Goal: Information Seeking & Learning: Learn about a topic

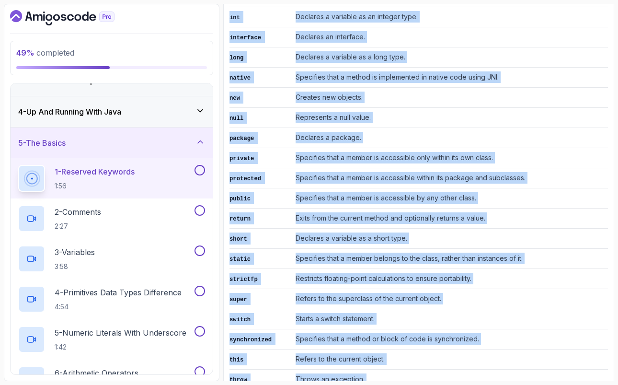
scroll to position [1065, 0]
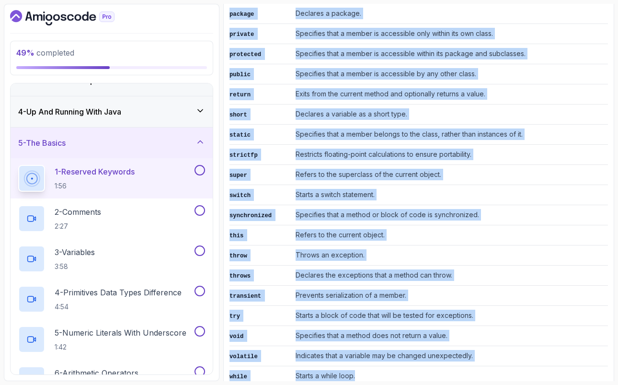
drag, startPoint x: 231, startPoint y: 193, endPoint x: 388, endPoint y: 348, distance: 220.4
copy div "List of Reserved Keywords Keyword Description abstract Specifies that a class o…"
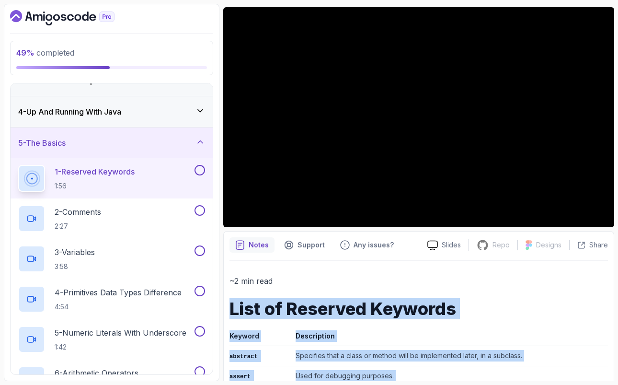
scroll to position [80, 0]
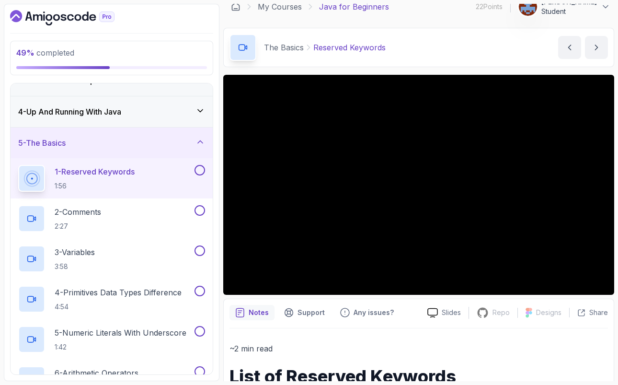
scroll to position [12, 0]
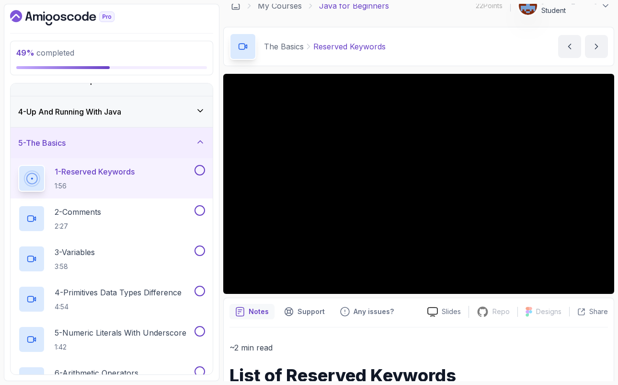
click at [201, 172] on button at bounding box center [200, 170] width 11 height 11
click at [107, 217] on div "2 - Comments 2:27" at bounding box center [105, 218] width 175 height 27
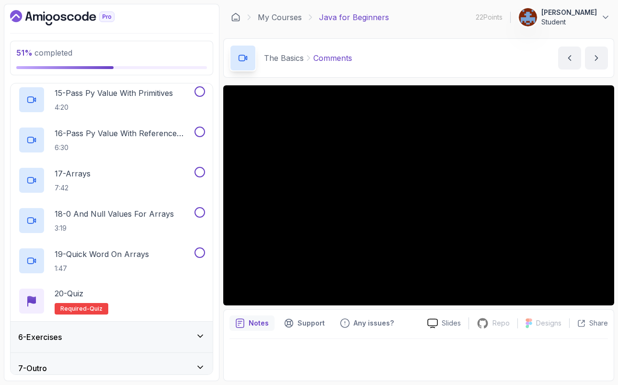
scroll to position [733, 0]
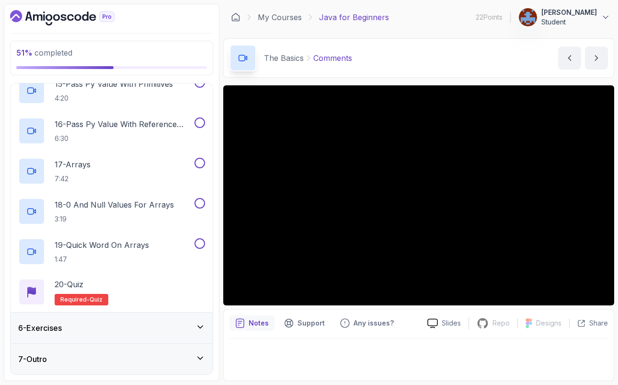
click at [196, 331] on icon at bounding box center [201, 327] width 10 height 10
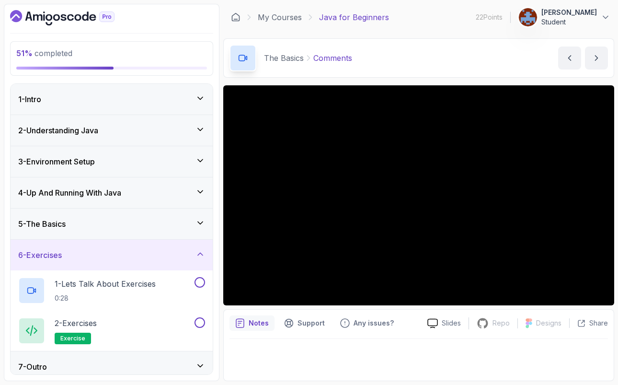
scroll to position [8, 0]
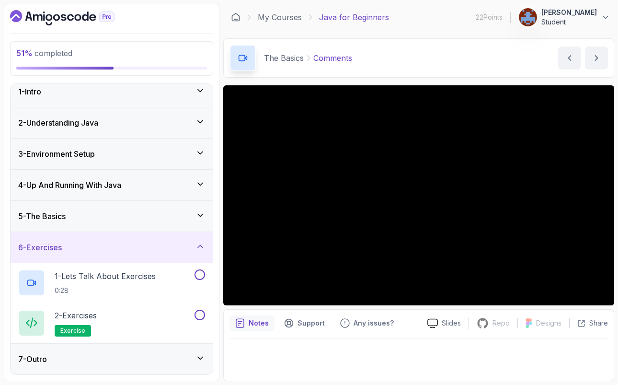
click at [205, 360] on icon at bounding box center [201, 358] width 10 height 10
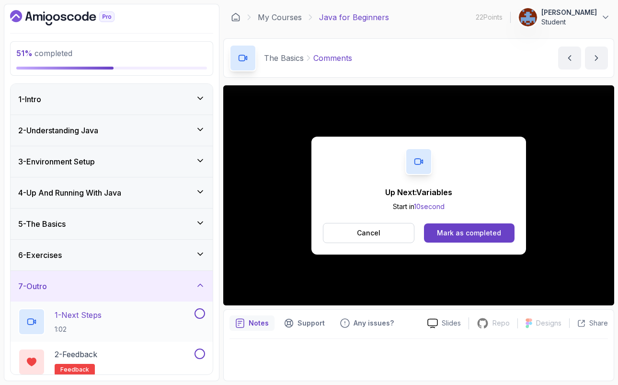
scroll to position [5, 0]
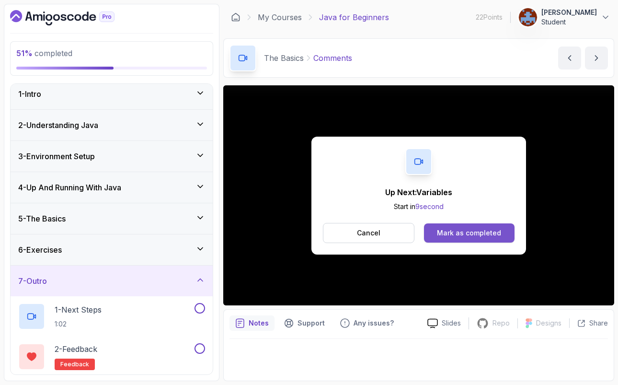
click at [485, 232] on div "Mark as completed" at bounding box center [469, 233] width 64 height 10
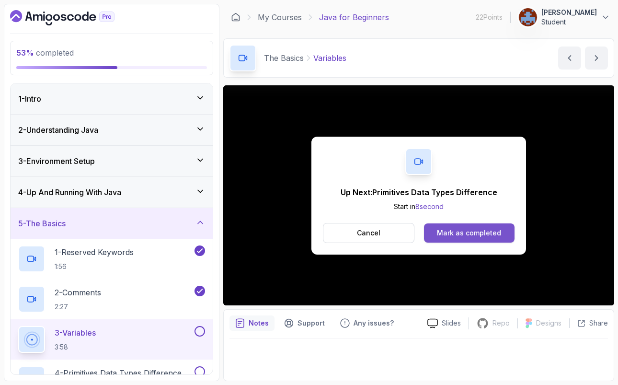
click at [454, 231] on div "Mark as completed" at bounding box center [469, 233] width 64 height 10
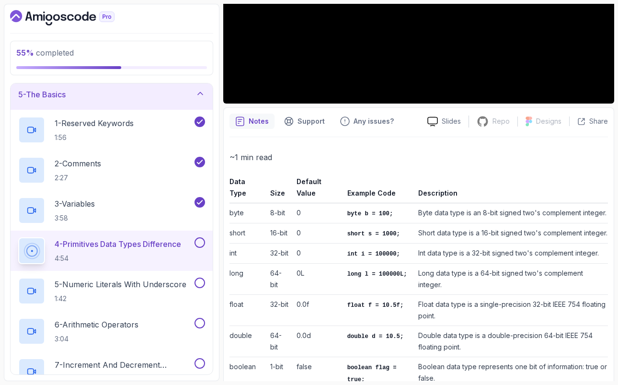
scroll to position [258, 0]
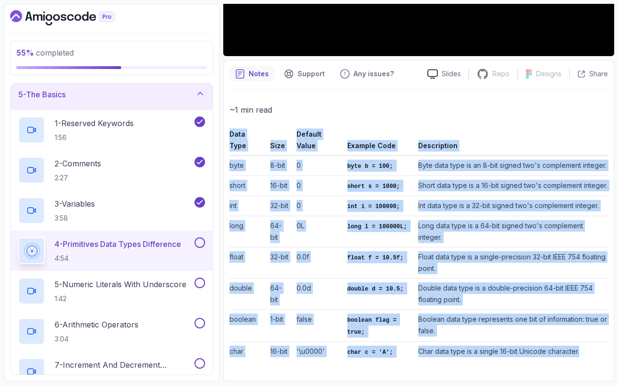
drag, startPoint x: 231, startPoint y: 126, endPoint x: 324, endPoint y: 390, distance: 280.7
click at [324, 381] on main "My Courses Java for Beginners 22 Points 1 Assel Kikbayeva Student 5 - The Basic…" at bounding box center [418, 192] width 391 height 377
copy table "Data Type Size Default Value Example Code Description byte 8-bit 0 byte b = 100…"
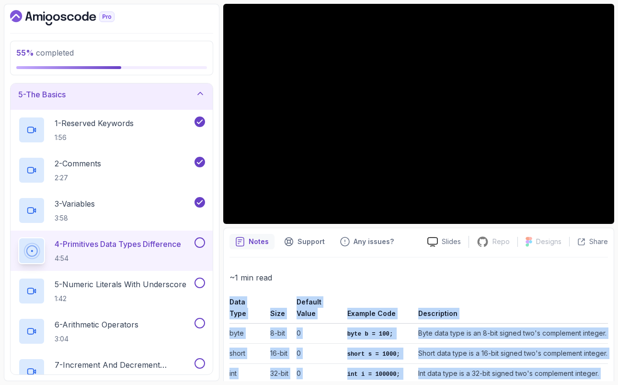
scroll to position [88, 0]
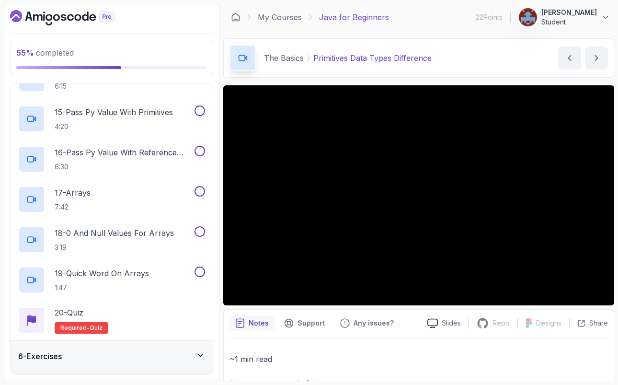
scroll to position [733, 0]
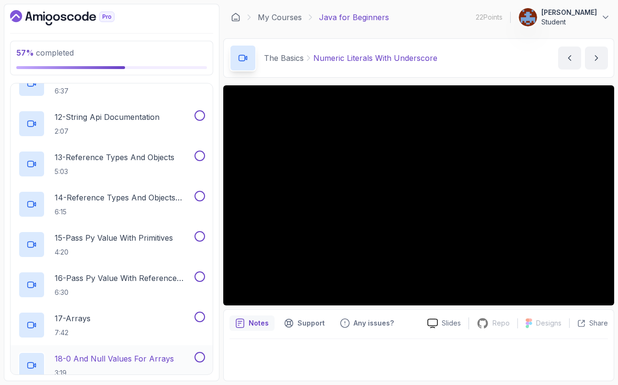
scroll to position [578, 0]
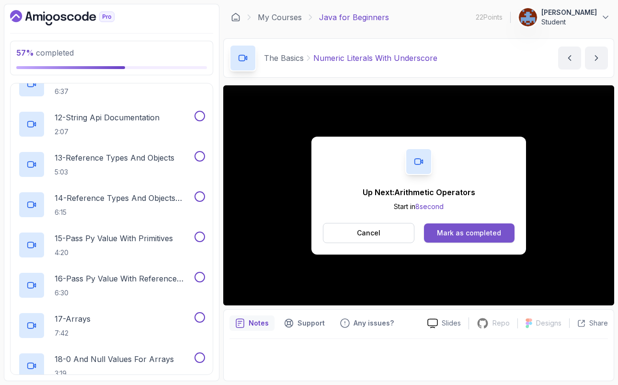
click at [451, 233] on div "Mark as completed" at bounding box center [469, 233] width 64 height 10
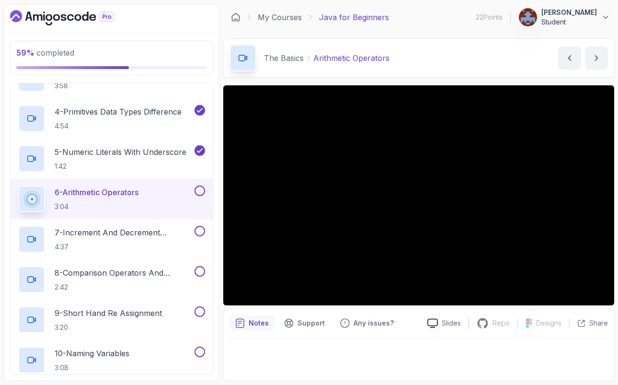
scroll to position [262, 0]
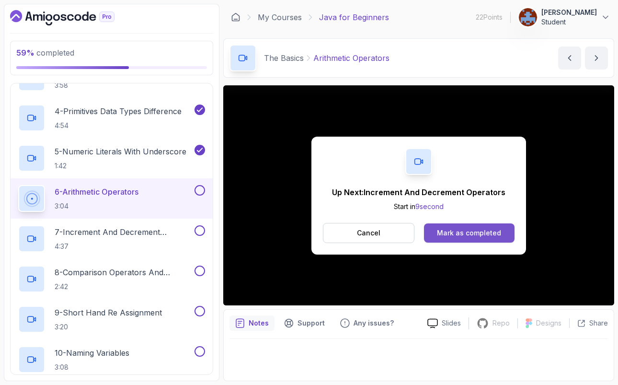
click at [478, 235] on div "Mark as completed" at bounding box center [469, 233] width 64 height 10
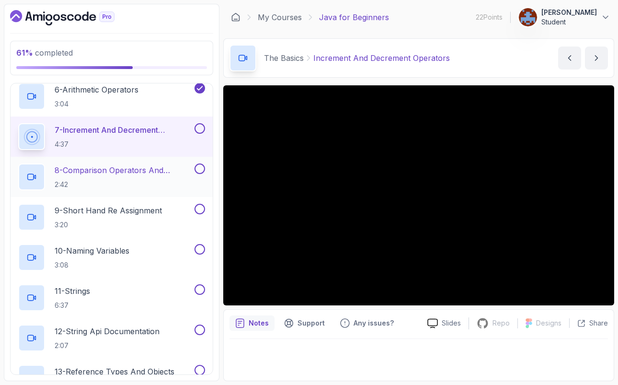
scroll to position [368, 0]
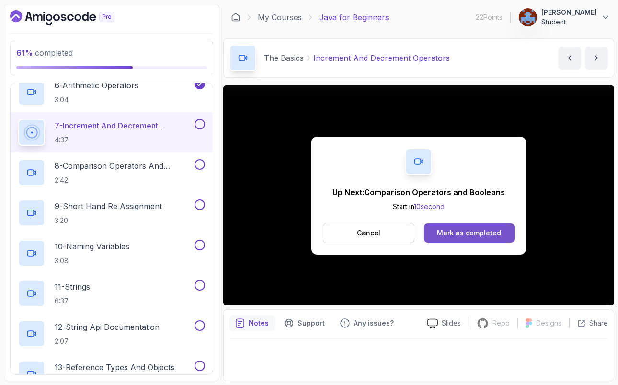
click at [501, 230] on button "Mark as completed" at bounding box center [469, 232] width 91 height 19
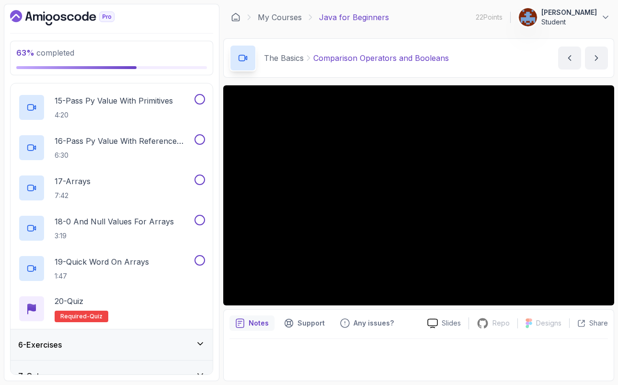
scroll to position [733, 0]
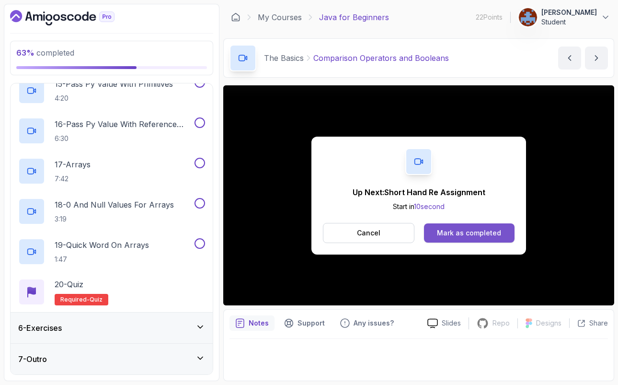
click at [497, 231] on div "Mark as completed" at bounding box center [469, 233] width 64 height 10
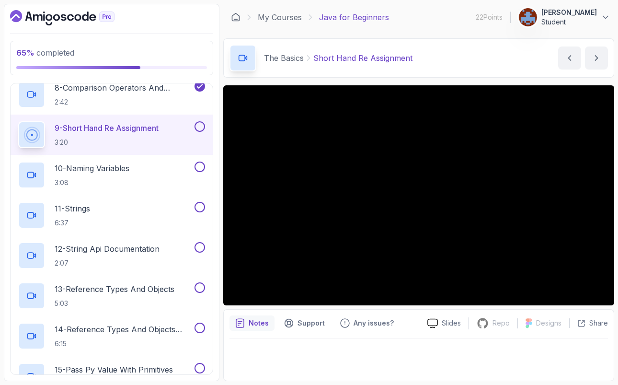
scroll to position [449, 0]
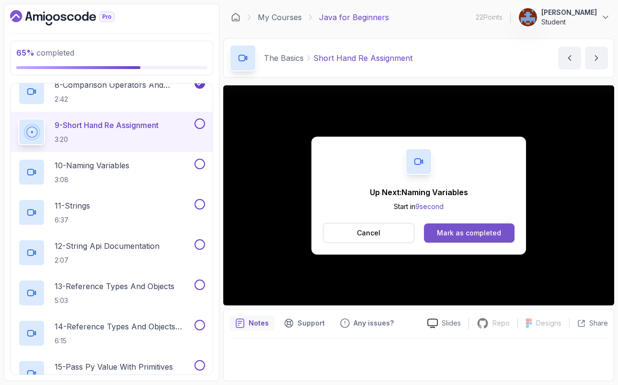
click at [504, 233] on button "Mark as completed" at bounding box center [469, 232] width 91 height 19
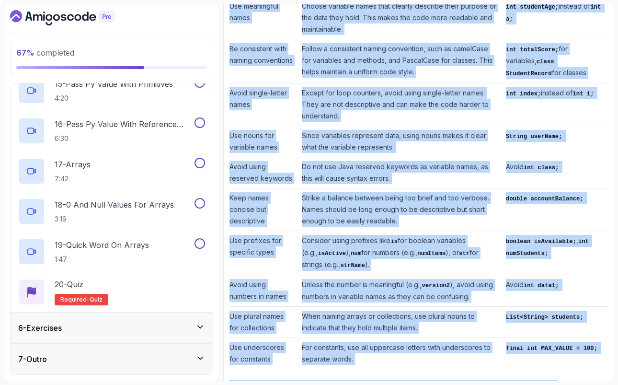
scroll to position [456, 0]
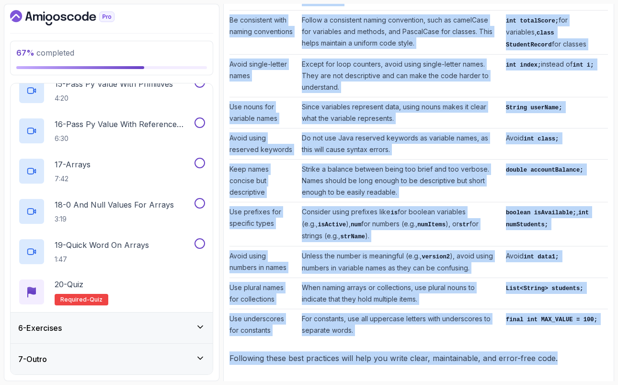
drag, startPoint x: 231, startPoint y: 77, endPoint x: 422, endPoint y: 376, distance: 354.4
click at [422, 376] on div "Notes Support Any issues? Slides Repo Repository not available Designs Design n…" at bounding box center [418, 119] width 391 height 532
copy div "Best Practices for Naming Variables Practice Description Example Use meaningful…"
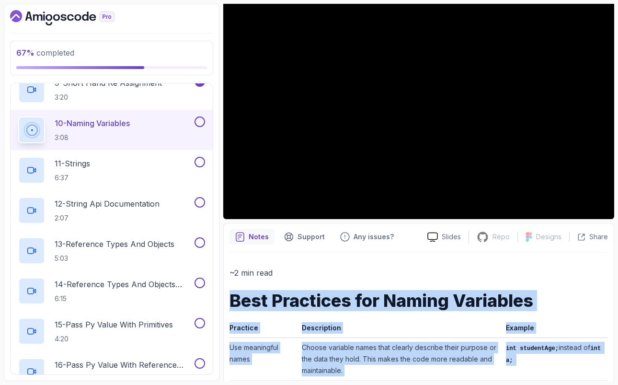
scroll to position [66, 0]
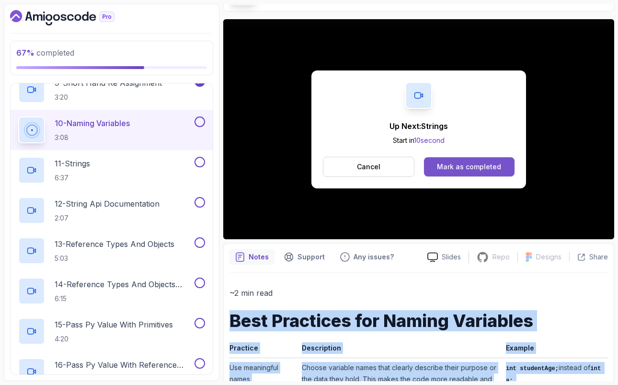
click at [480, 162] on div "Mark as completed" at bounding box center [469, 167] width 64 height 10
